Goal: Find specific page/section: Find specific page/section

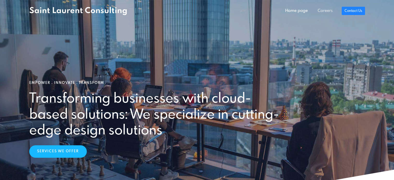
click at [327, 13] on link "Careers" at bounding box center [324, 11] width 25 height 10
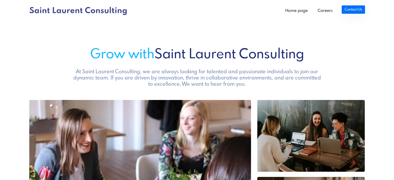
click at [348, 11] on link "Contact Us" at bounding box center [352, 9] width 23 height 8
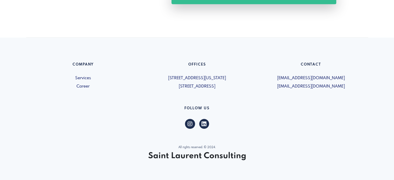
scroll to position [430, 0]
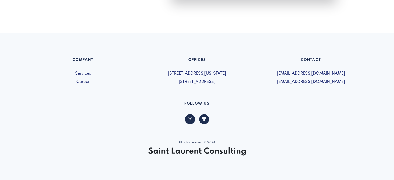
drag, startPoint x: 214, startPoint y: 69, endPoint x: 216, endPoint y: 73, distance: 4.5
click at [214, 69] on div "Offices [STREET_ADDRESS][US_STATE] [STREET_ADDRESS]" at bounding box center [197, 71] width 114 height 27
click at [218, 79] on span "[STREET_ADDRESS]" at bounding box center [197, 82] width 108 height 6
click at [78, 79] on link "Career" at bounding box center [83, 82] width 108 height 6
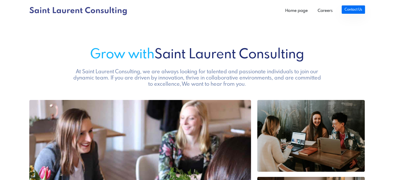
click at [355, 12] on link "Contact Us" at bounding box center [352, 9] width 23 height 8
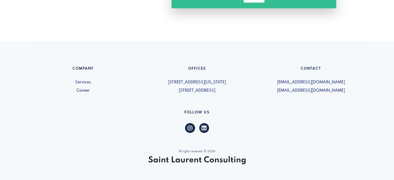
scroll to position [430, 0]
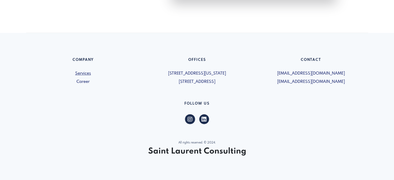
click at [83, 73] on link "Services" at bounding box center [83, 73] width 108 height 6
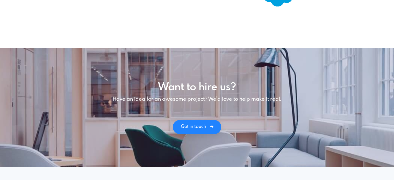
scroll to position [773, 0]
